Goal: Navigation & Orientation: Find specific page/section

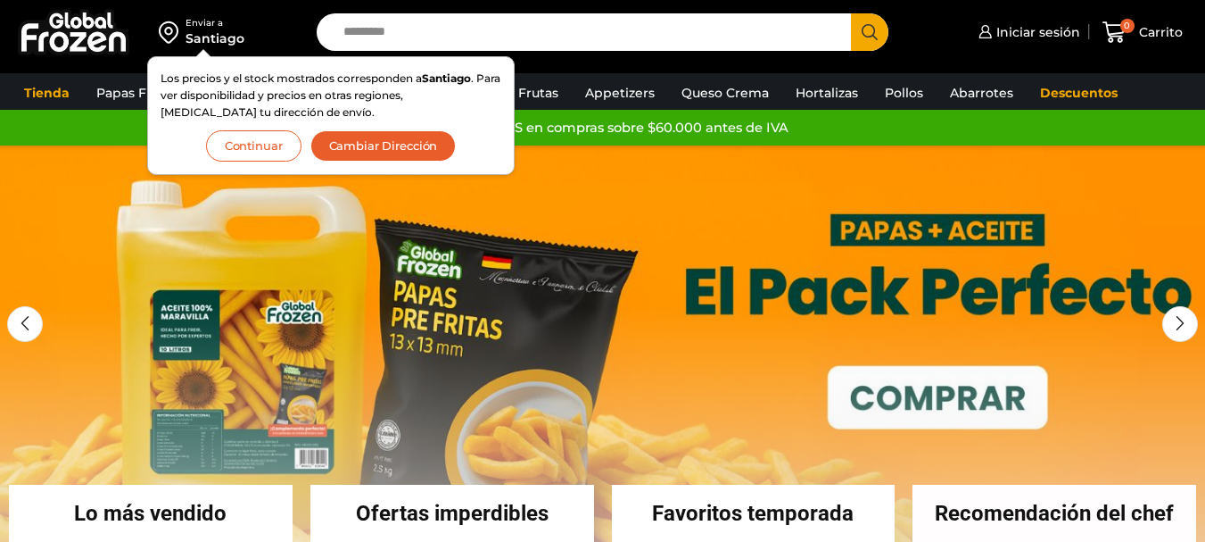
click at [277, 134] on button "Continuar" at bounding box center [253, 145] width 95 height 31
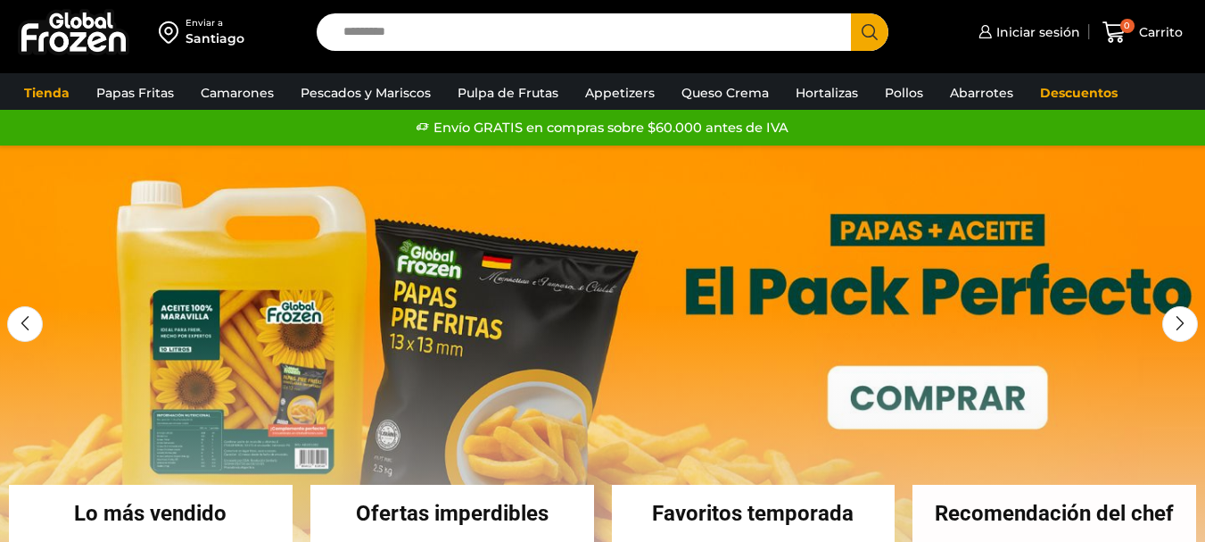
click at [253, 74] on div "Tienda Papas Fritas Papas Bastón Papas Especiales Camarones Camarones Crudos Pe…" at bounding box center [603, 91] width 1232 height 37
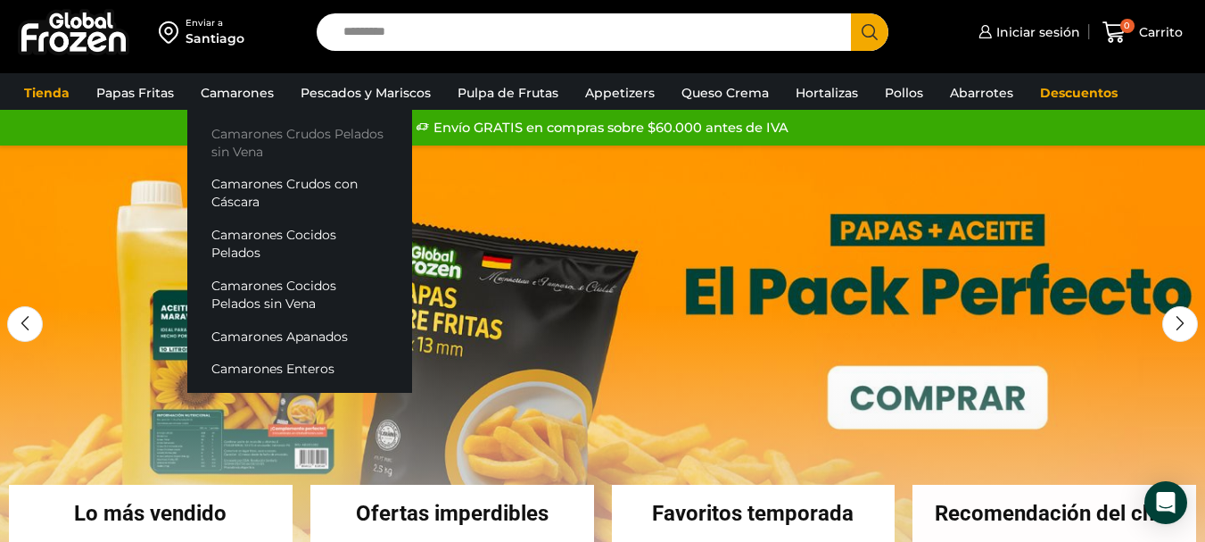
click at [272, 137] on link "Camarones Crudos Pelados sin Vena" at bounding box center [299, 142] width 225 height 51
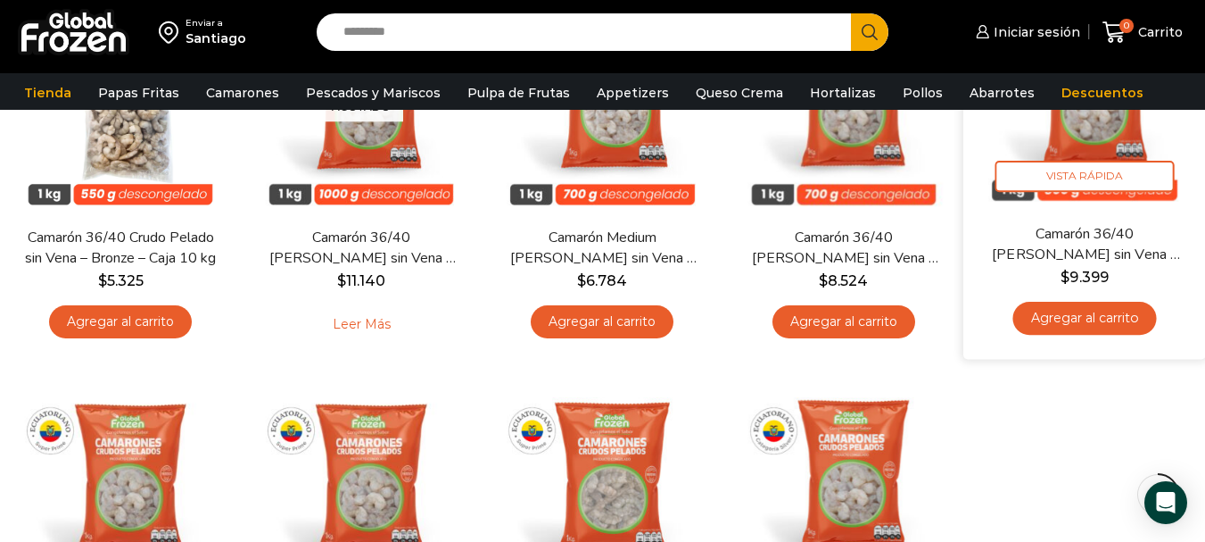
scroll to position [178, 0]
